Goal: Information Seeking & Learning: Learn about a topic

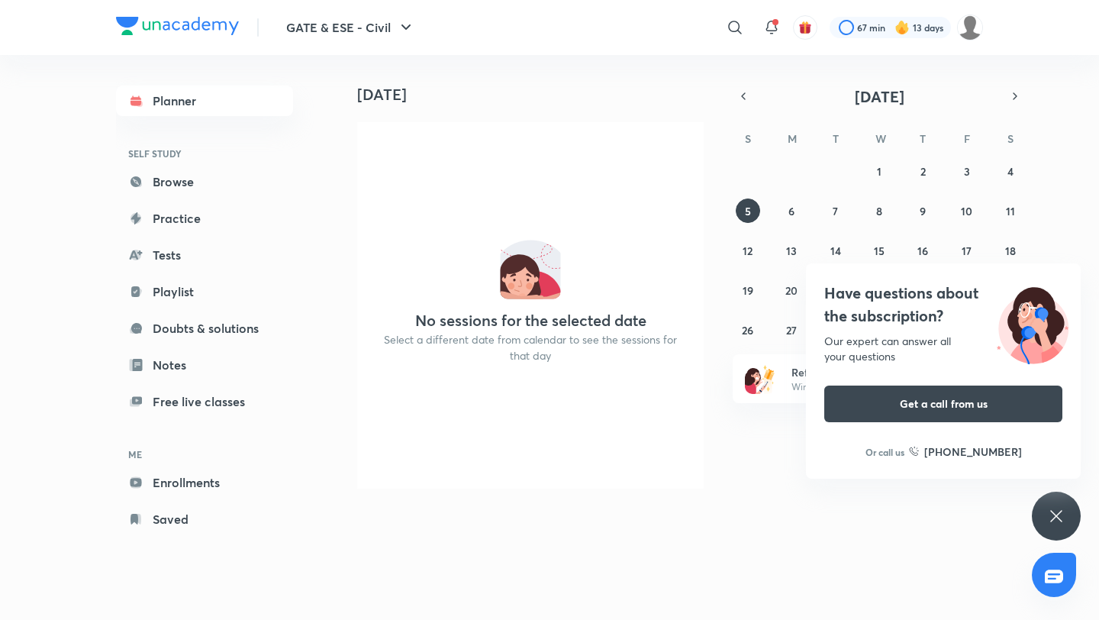
click at [1067, 498] on div "Have questions about the subscription? Our expert can answer all your questions…" at bounding box center [1056, 515] width 49 height 49
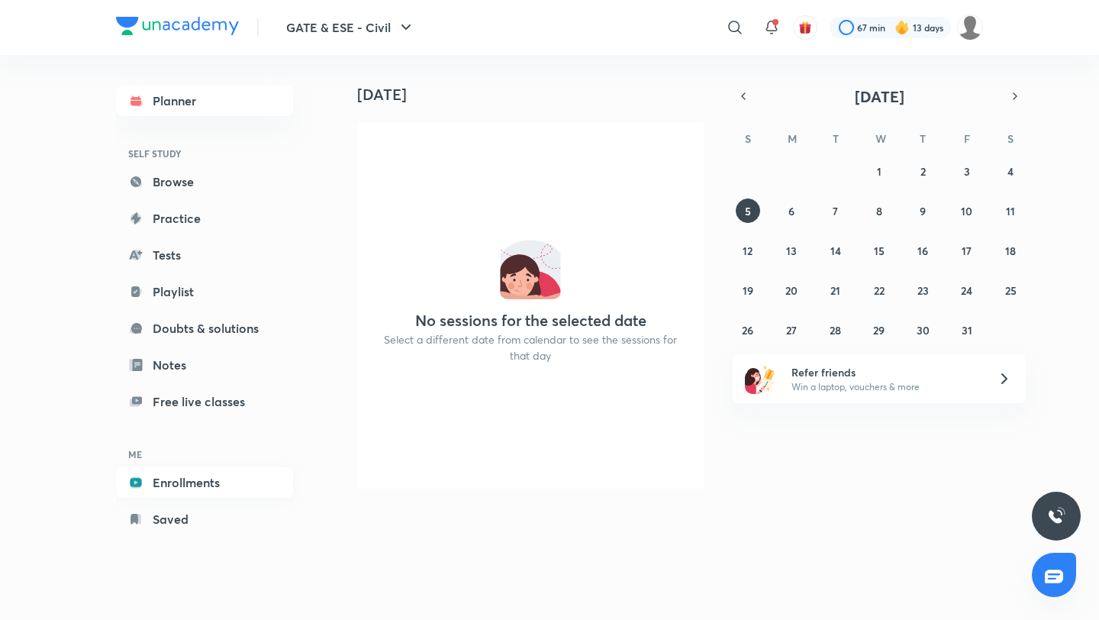
click at [190, 496] on link "Enrollments" at bounding box center [204, 482] width 177 height 31
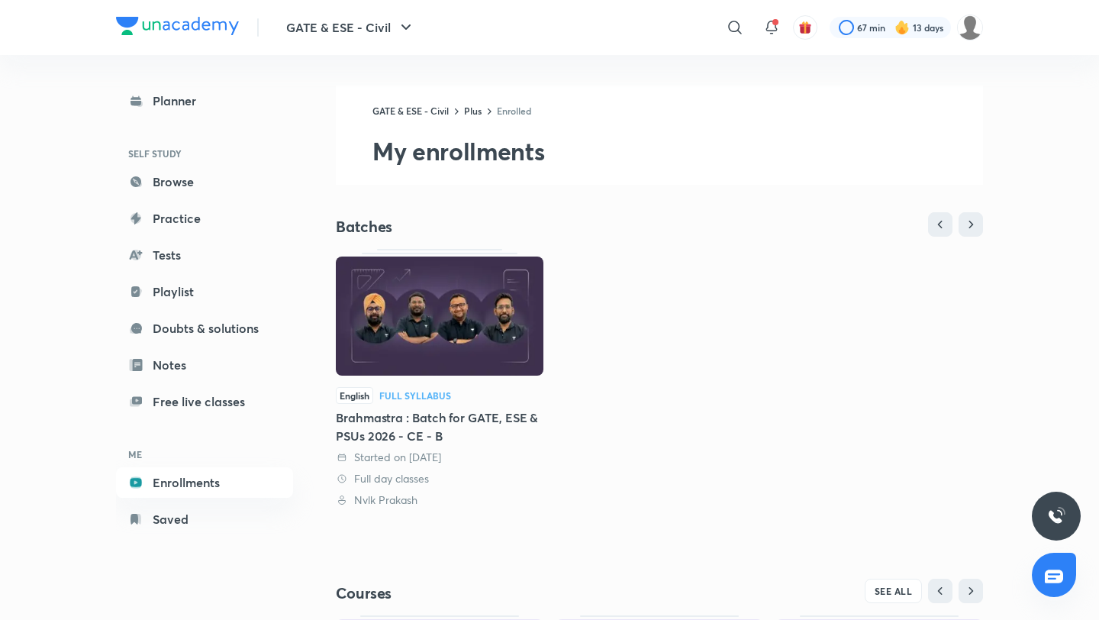
scroll to position [260, 0]
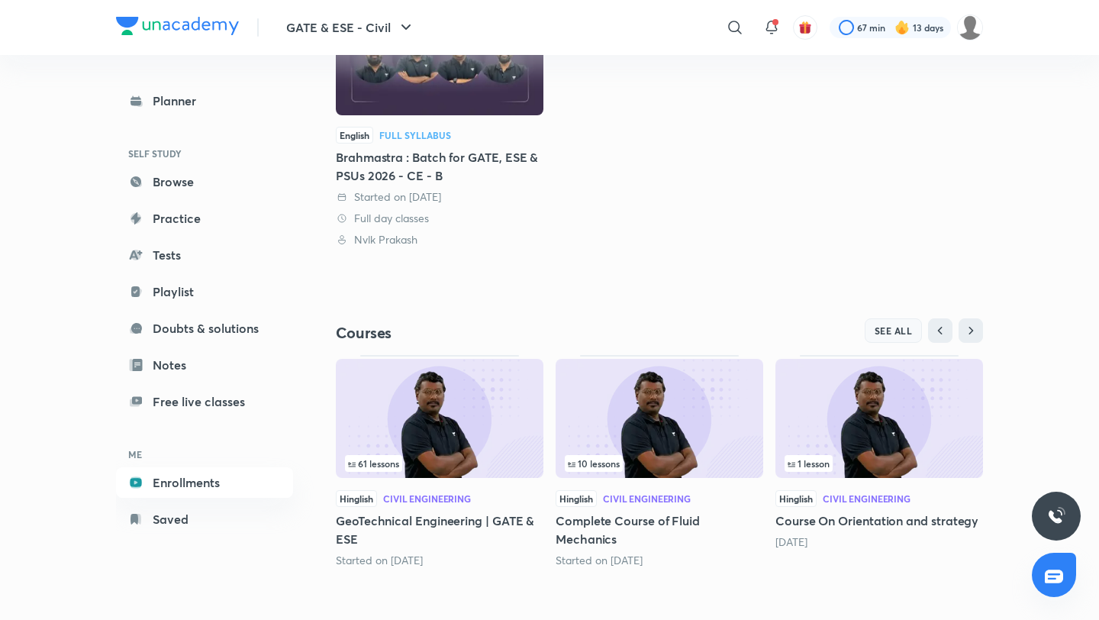
click at [870, 326] on button "SEE ALL" at bounding box center [894, 330] width 58 height 24
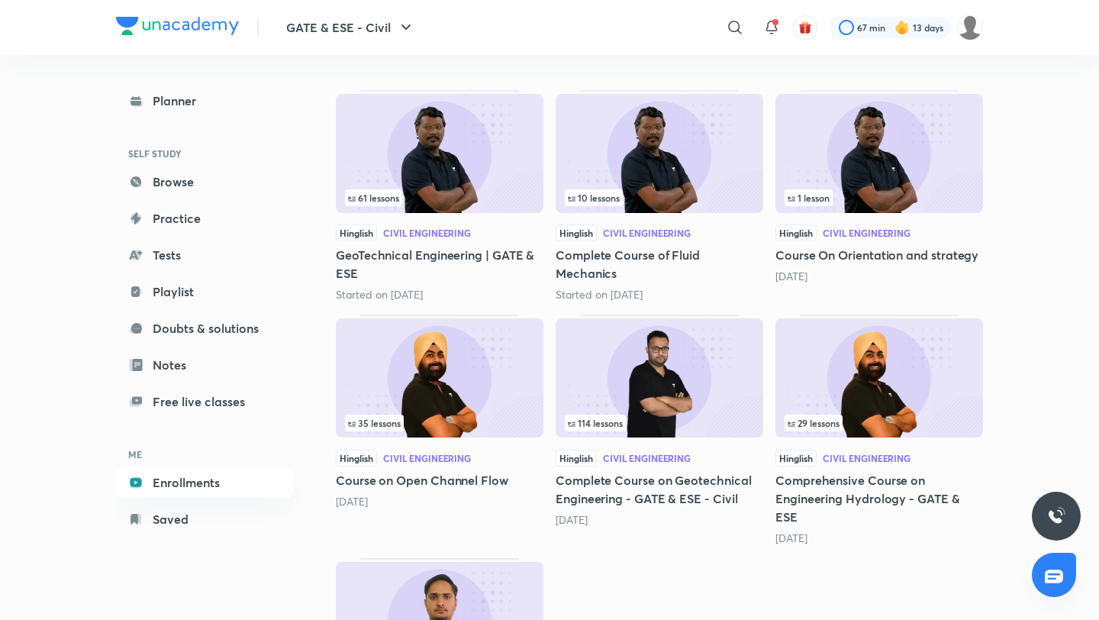
scroll to position [381, 0]
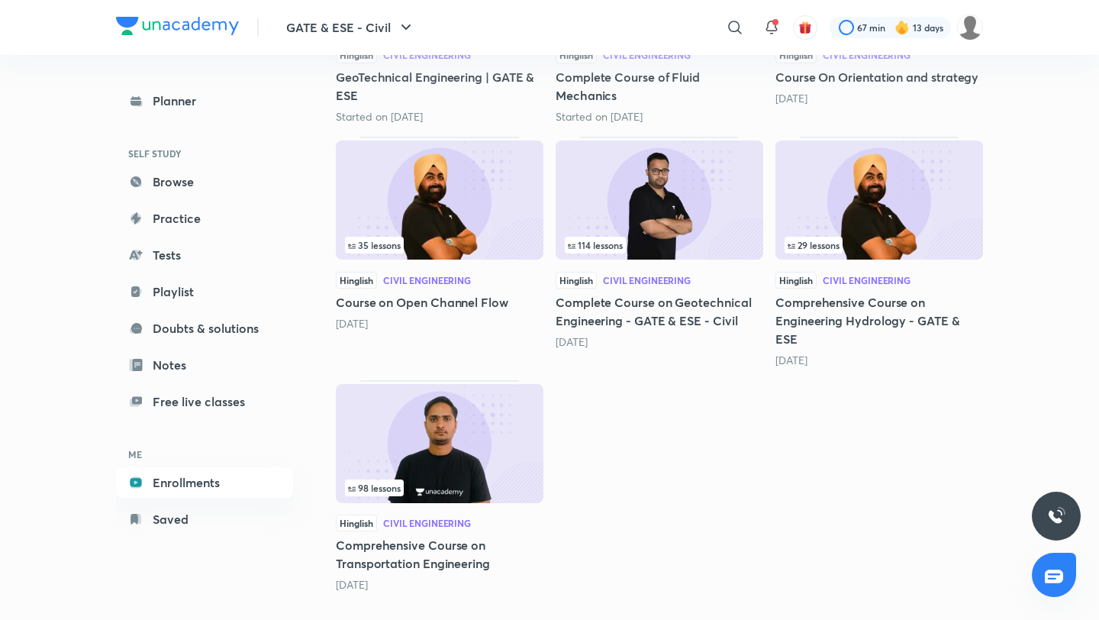
click at [491, 430] on img at bounding box center [440, 443] width 208 height 119
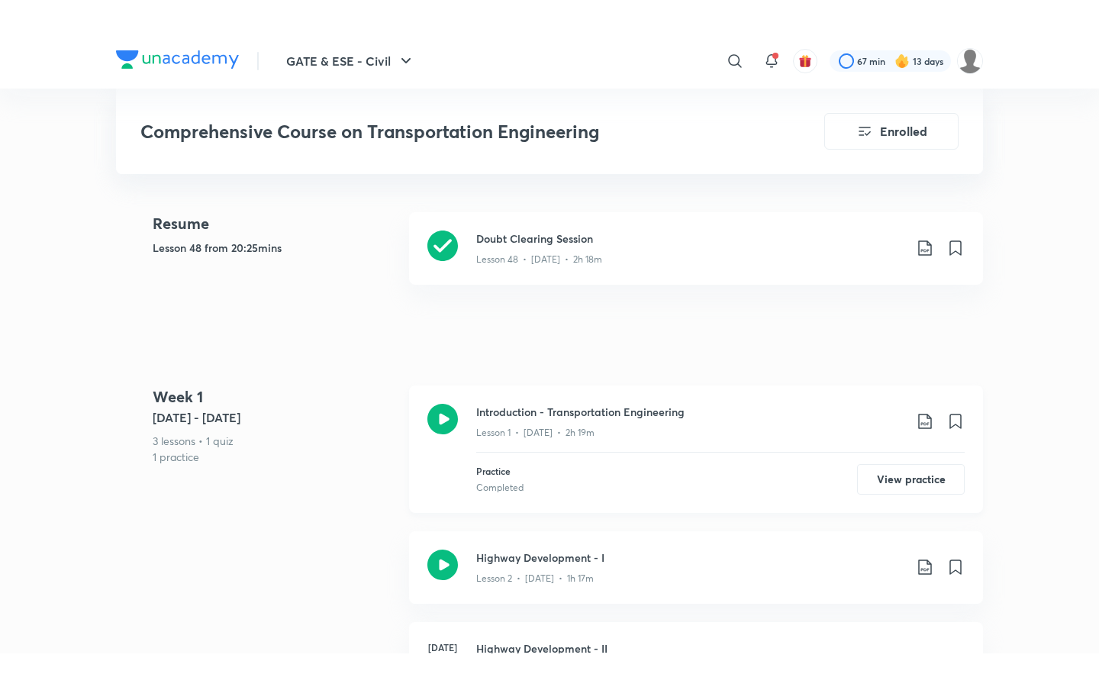
scroll to position [465, 0]
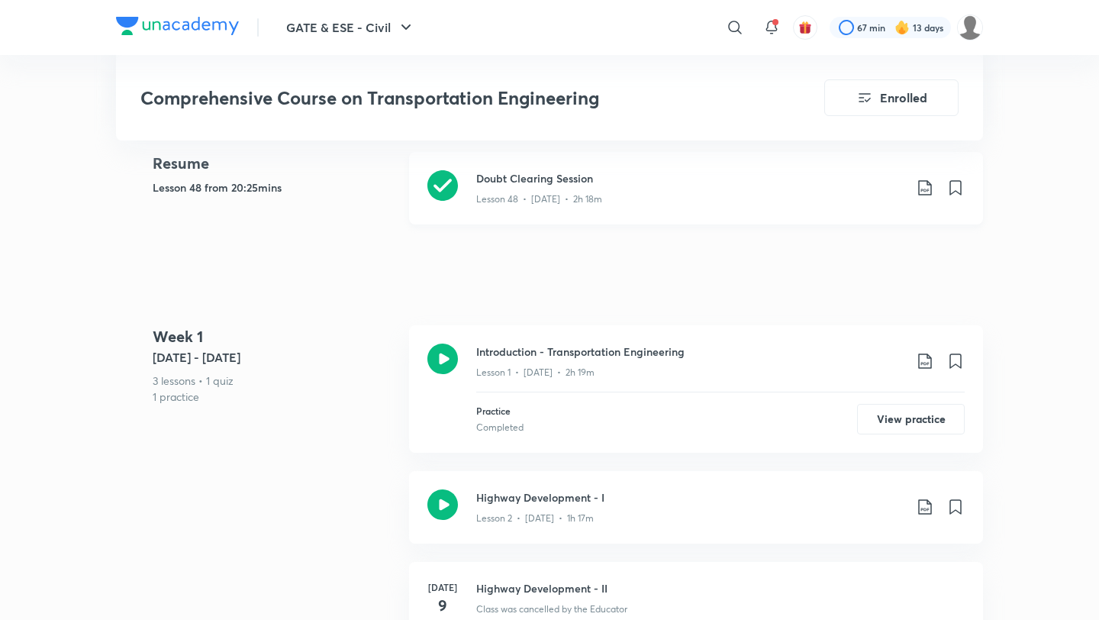
click at [574, 192] on p "Lesson 48 • [DATE] • 2h 18m" at bounding box center [539, 199] width 126 height 14
